Goal: Task Accomplishment & Management: Complete application form

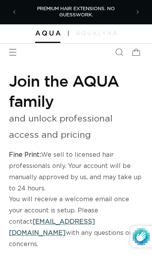
select select "US"
select select "[GEOGRAPHIC_DATA]"
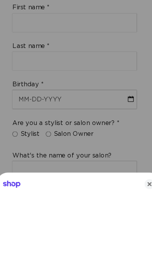
scroll to position [359, 0]
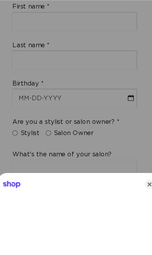
click at [139, 178] on icon "Close" at bounding box center [143, 172] width 9 height 9
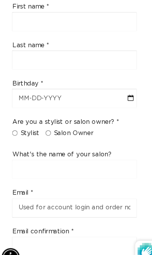
scroll to position [0, 219]
click at [15, 122] on input "Stylist" at bounding box center [17, 124] width 5 height 5
radio input "true"
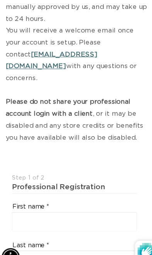
scroll to position [0, 0]
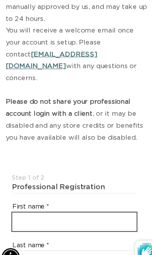
click at [85, 200] on input "text" at bounding box center [73, 208] width 117 height 17
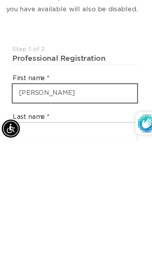
scroll to position [0, 109]
type input "[PERSON_NAME]"
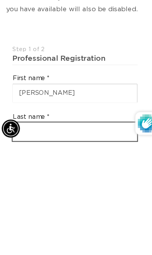
click at [92, 236] on input "text" at bounding box center [73, 244] width 117 height 17
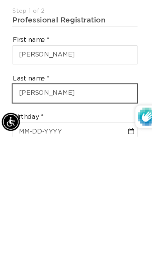
scroll to position [0, 219]
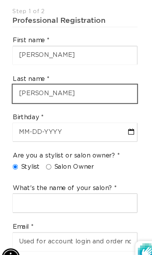
type input "[PERSON_NAME]"
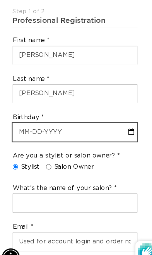
click at [41, 115] on input "text" at bounding box center [73, 123] width 117 height 17
select select "8"
select select "2025"
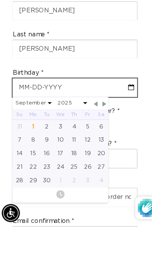
scroll to position [0, 0]
type input "0"
select select "8"
select select "2025"
type input "02"
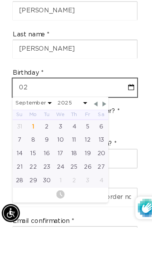
select select "8"
select select "2025"
type input "02-1"
select select "8"
select select "2025"
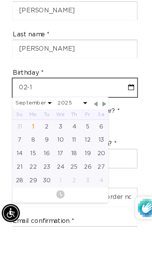
scroll to position [0, 109]
type input "02-18"
select select "8"
select select "2025"
type input "02-18-1"
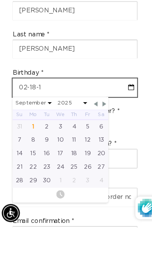
select select "8"
select select "2025"
type input "[DATE]"
select select "8"
select select "2025"
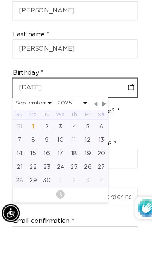
type input "[PHONE_NUMBER]"
select select "8"
select select "2025"
type input "[DATE]"
select select "1"
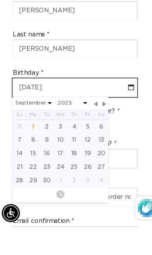
select select "1962"
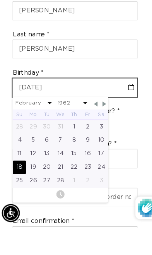
scroll to position [0, 219]
type input "[DATE]"
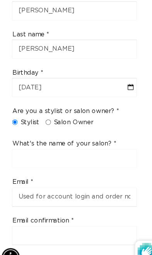
scroll to position [0, 0]
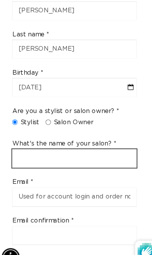
click at [113, 140] on input "text" at bounding box center [73, 148] width 117 height 17
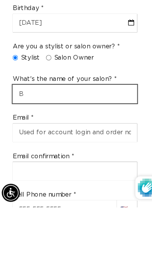
scroll to position [0, 109]
type input "Bloom"
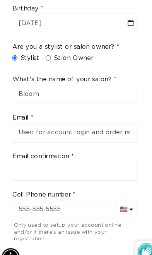
scroll to position [0, 219]
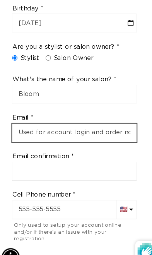
click at [99, 116] on input "email" at bounding box center [73, 124] width 117 height 17
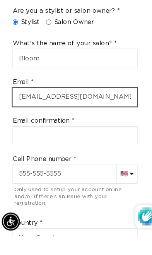
scroll to position [0, 109]
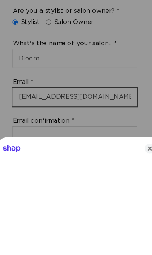
type input "[EMAIL_ADDRESS][DOMAIN_NAME]"
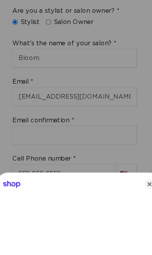
scroll to position [0, 219]
click at [96, 102] on div at bounding box center [76, 127] width 152 height 255
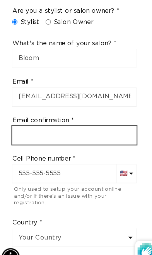
click at [95, 118] on input "email" at bounding box center [73, 126] width 117 height 17
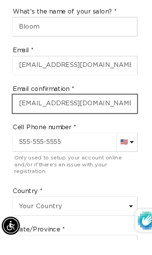
scroll to position [0, 109]
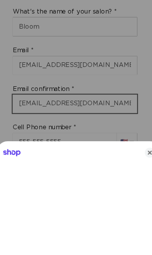
type input "[EMAIL_ADDRESS][DOMAIN_NAME]"
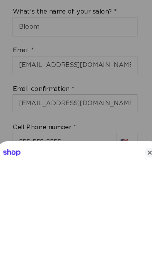
scroll to position [492, 0]
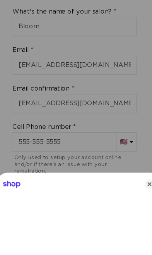
click at [75, 114] on div at bounding box center [76, 127] width 152 height 255
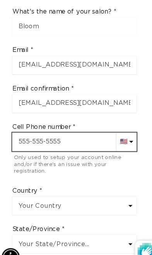
click at [70, 125] on input "text" at bounding box center [73, 133] width 117 height 17
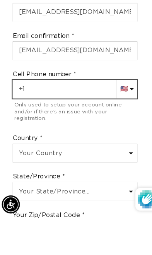
scroll to position [0, 219]
type input "[PHONE_NUMBER]"
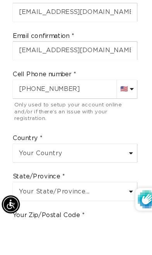
scroll to position [542, 0]
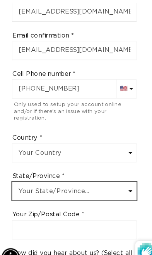
click at [100, 171] on select "Your State/Province... [US_STATE] [US_STATE] [US_STATE] [US_STATE] [US_STATE] […" at bounding box center [73, 179] width 117 height 17
select select "[US_STATE]"
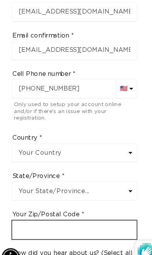
click at [76, 207] on input "text" at bounding box center [73, 215] width 117 height 17
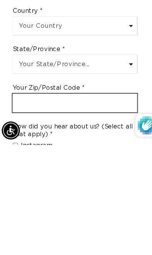
scroll to position [0, 109]
type input "0"
type input "94560"
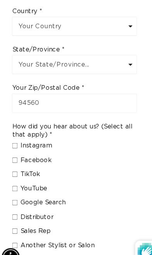
scroll to position [0, 0]
click at [58, 186] on span "Google Search" at bounding box center [44, 190] width 43 height 8
click at [20, 188] on input "Google Search" at bounding box center [17, 190] width 5 height 5
checkbox input "true"
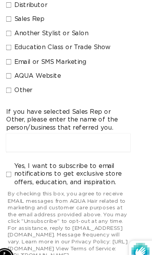
click at [15, 161] on input "Yes, I want to subscribe to email notifications to get exclusive store offers, …" at bounding box center [17, 163] width 5 height 5
checkbox input "true"
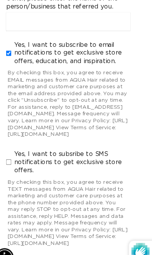
click at [23, 141] on span "Yes, I want to subsribe to SMS notifications to get exclusive store offers." at bounding box center [77, 152] width 109 height 23
click at [15, 150] on input "Yes, I want to subsribe to SMS notifications to get exclusive store offers." at bounding box center [17, 152] width 5 height 5
checkbox input "true"
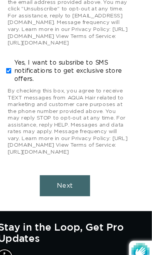
click at [61, 175] on button "Next" at bounding box center [70, 174] width 47 height 20
